Goal: Find specific page/section: Find specific page/section

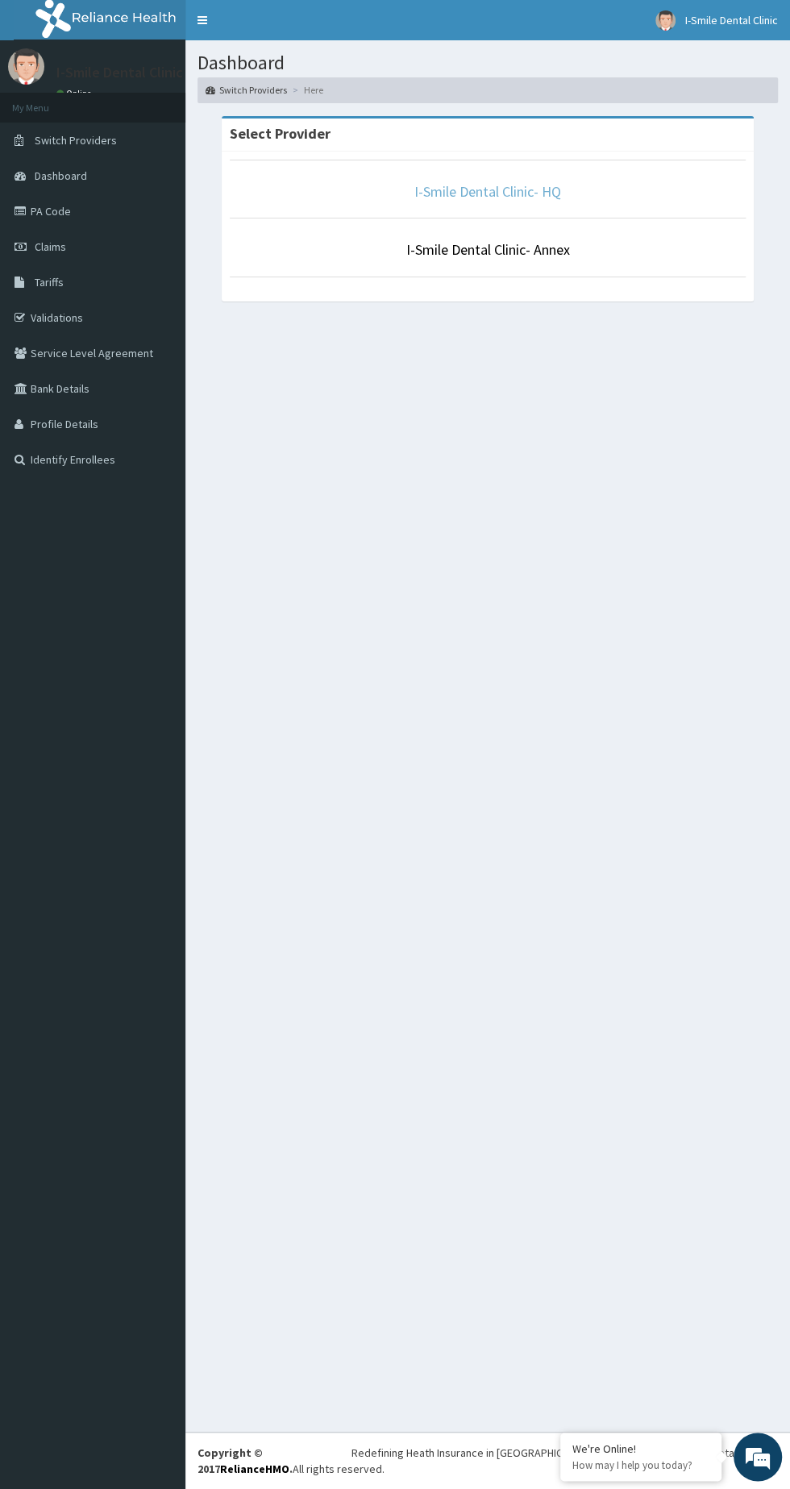
click at [494, 185] on link "I-Smile Dental Clinic- HQ" at bounding box center [487, 191] width 147 height 19
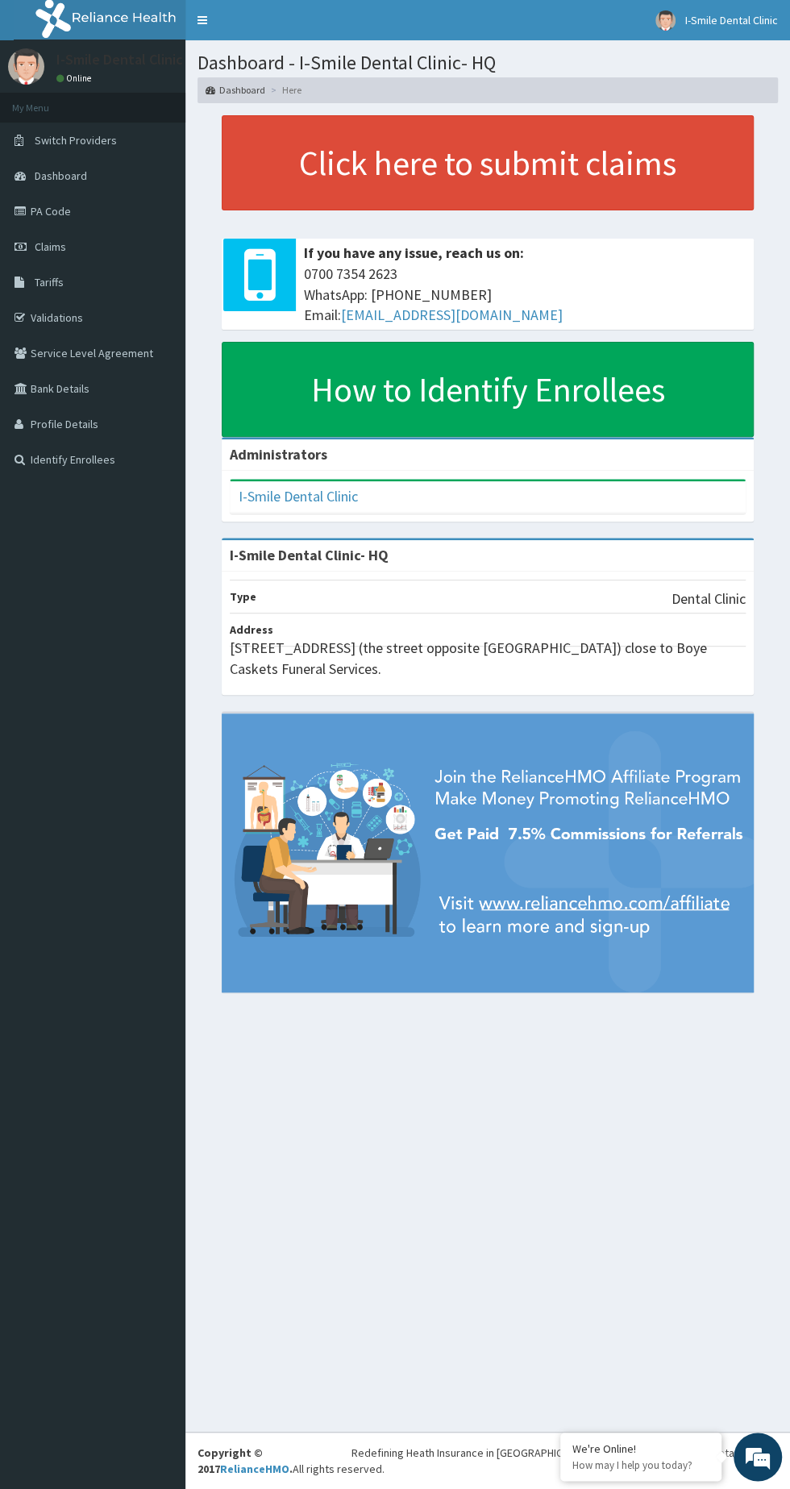
click at [47, 210] on link "PA Code" at bounding box center [92, 210] width 185 height 35
